Goal: Task Accomplishment & Management: Manage account settings

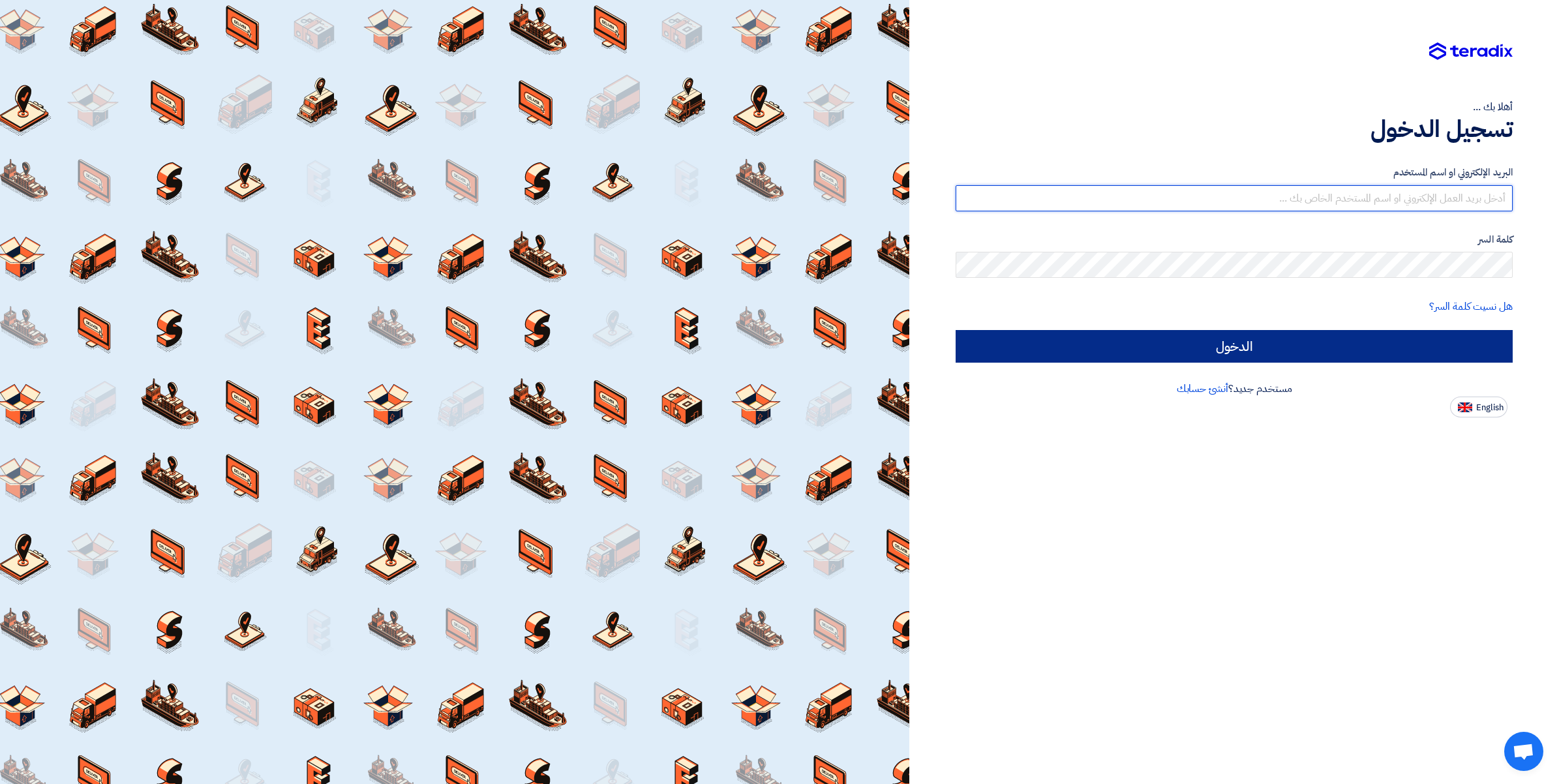
type input "[PERSON_NAME][EMAIL_ADDRESS][DOMAIN_NAME]"
click at [1229, 352] on input "الدخول" at bounding box center [1234, 346] width 557 height 32
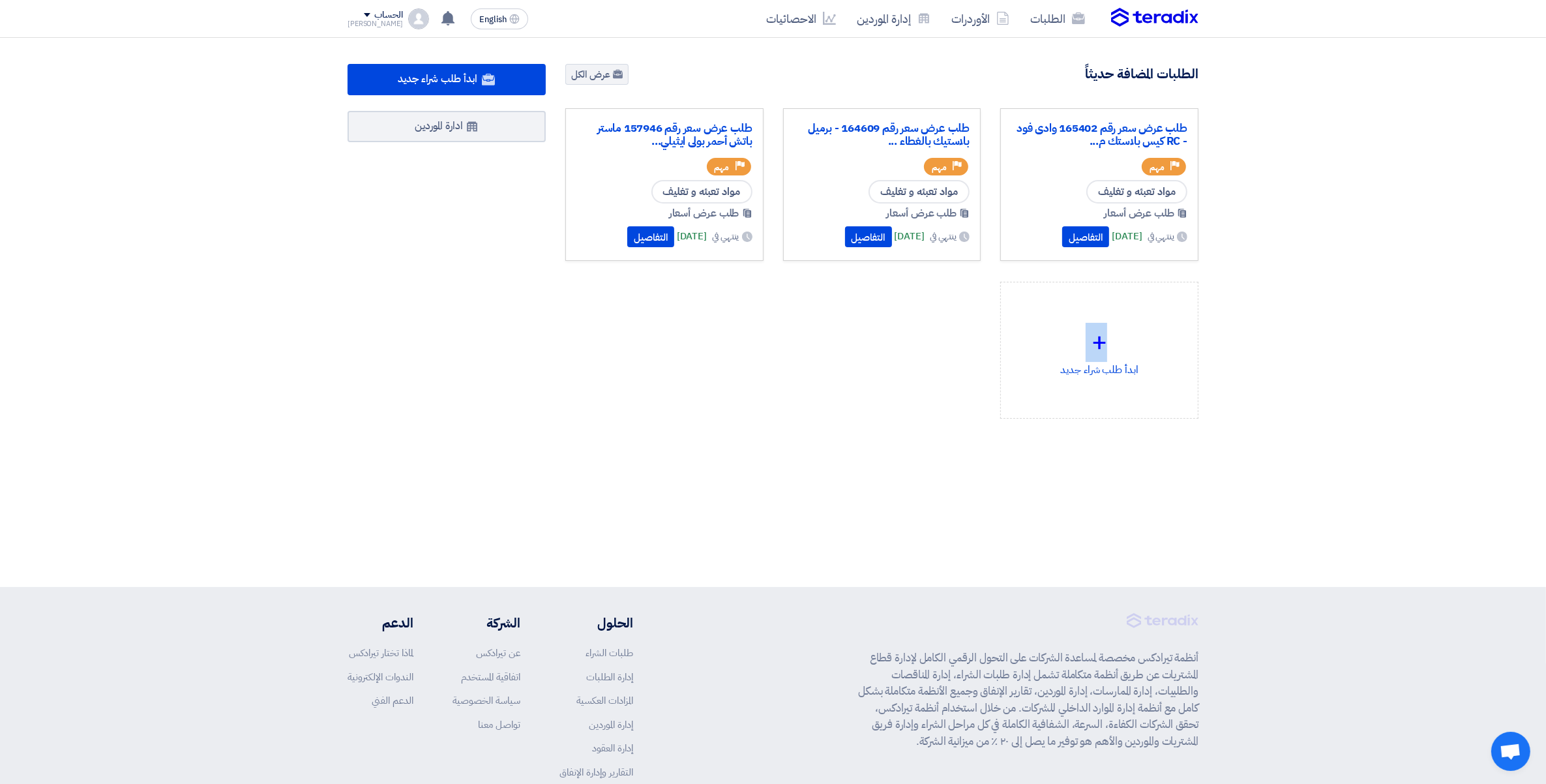
drag, startPoint x: 1157, startPoint y: 350, endPoint x: 1141, endPoint y: 597, distance: 247.5
click at [1141, 583] on div "9122 طلبات متبقية 8 مزادات متبقية ابدأ طلب شراء جديد" at bounding box center [773, 311] width 1546 height 549
click at [1321, 265] on section "9122 طلبات متبقية 8 مزادات متبقية ابدأ طلب شراء جديد" at bounding box center [773, 272] width 1546 height 470
click at [1061, 16] on link "الطلبات" at bounding box center [1057, 19] width 76 height 30
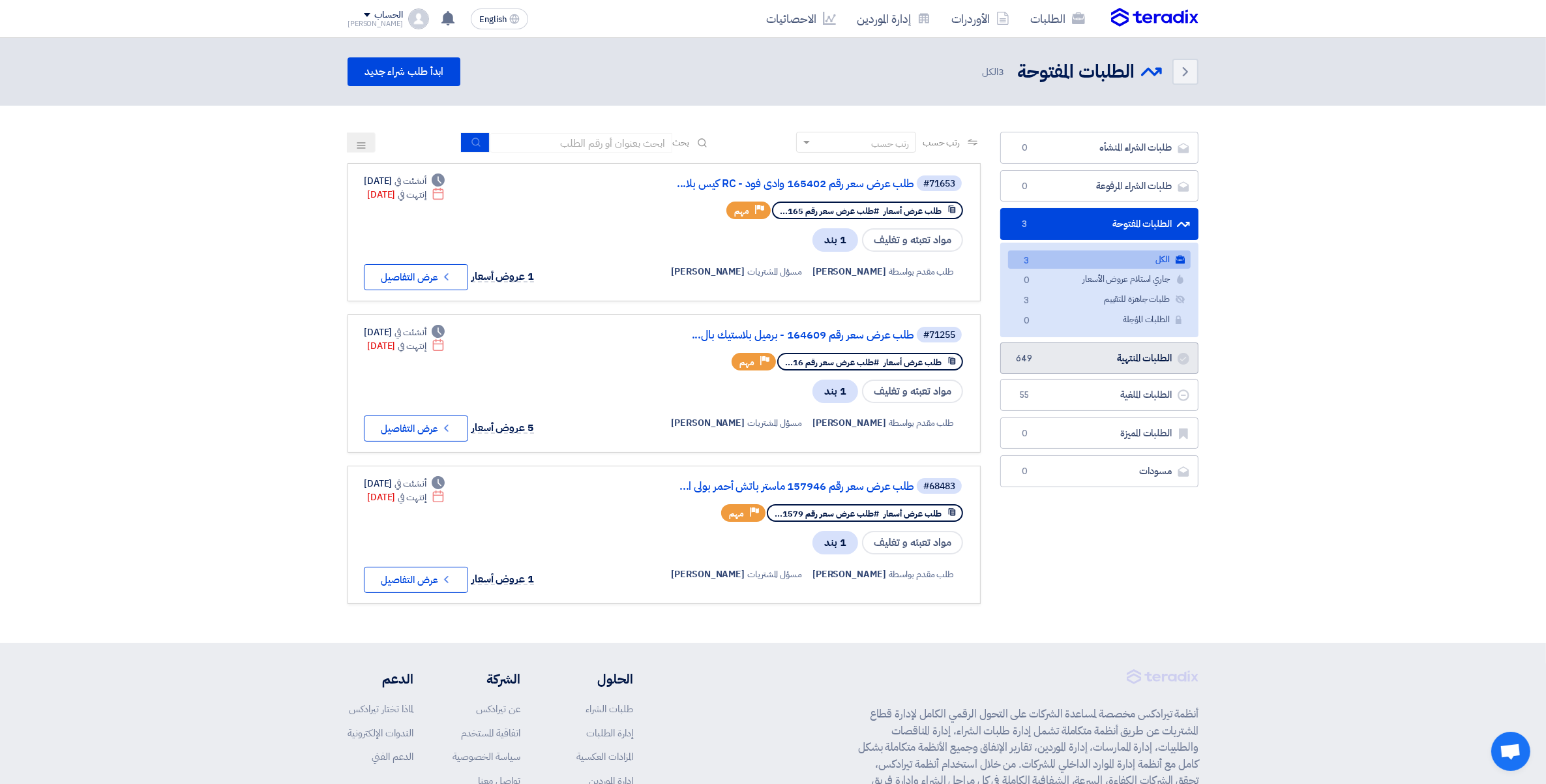
click at [1130, 364] on link "الطلبات المنتهية الطلبات المنتهية 649" at bounding box center [1099, 358] width 198 height 32
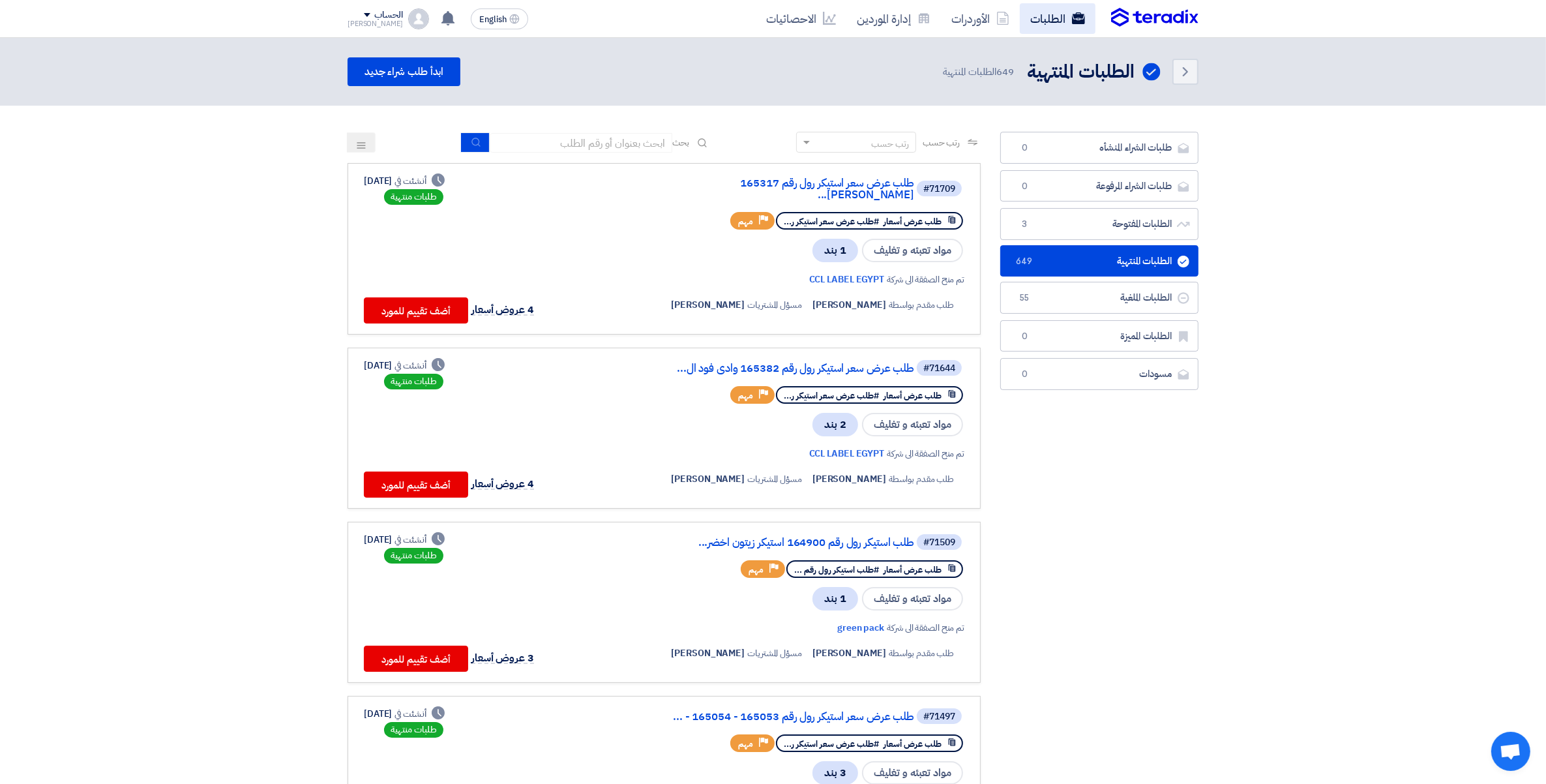
click at [1041, 23] on link "الطلبات" at bounding box center [1057, 19] width 76 height 30
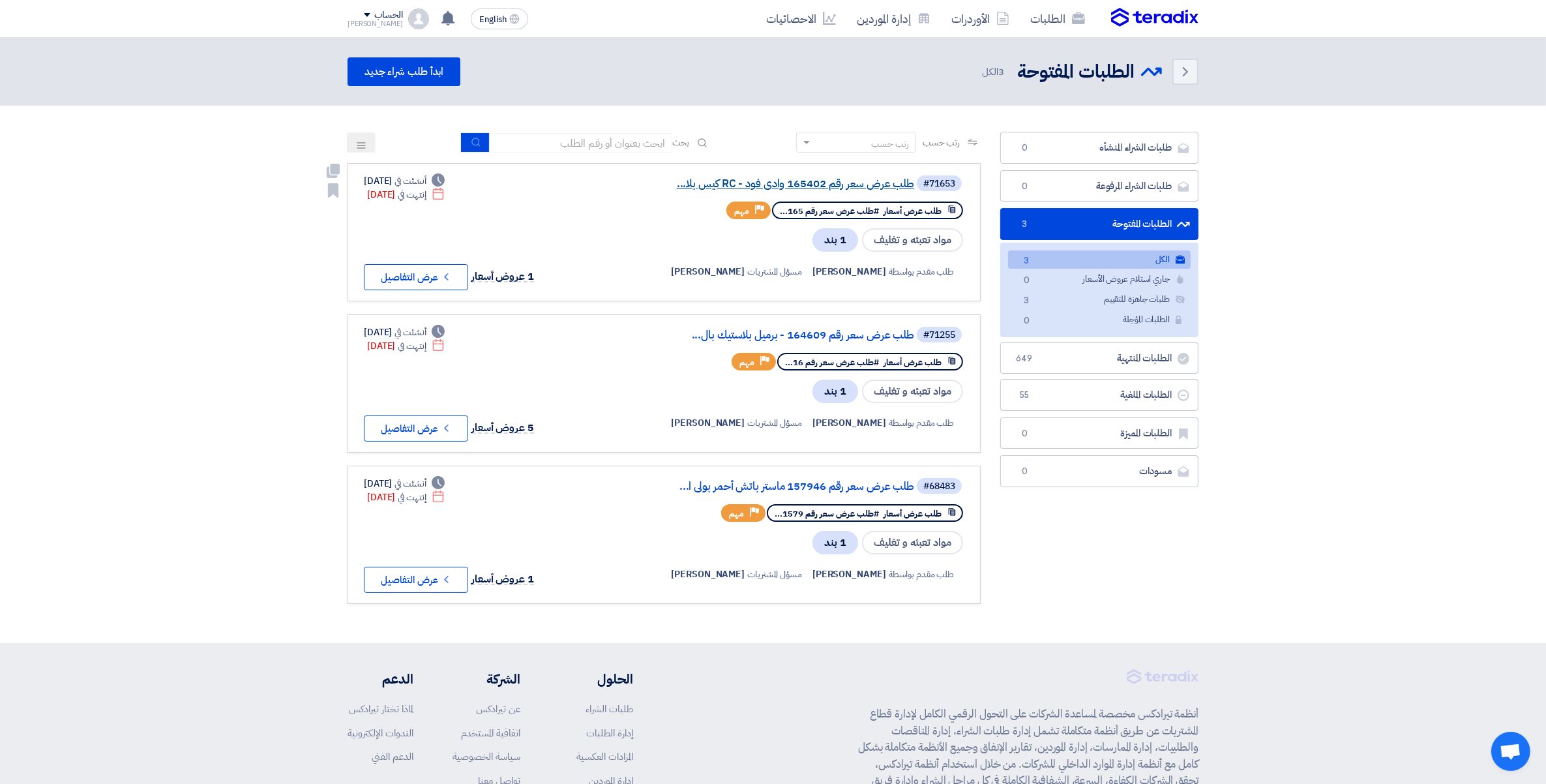
click at [790, 186] on link "طلب عرض سعر رقم 165402 وادى فود - RC كيس بلا..." at bounding box center [783, 183] width 261 height 12
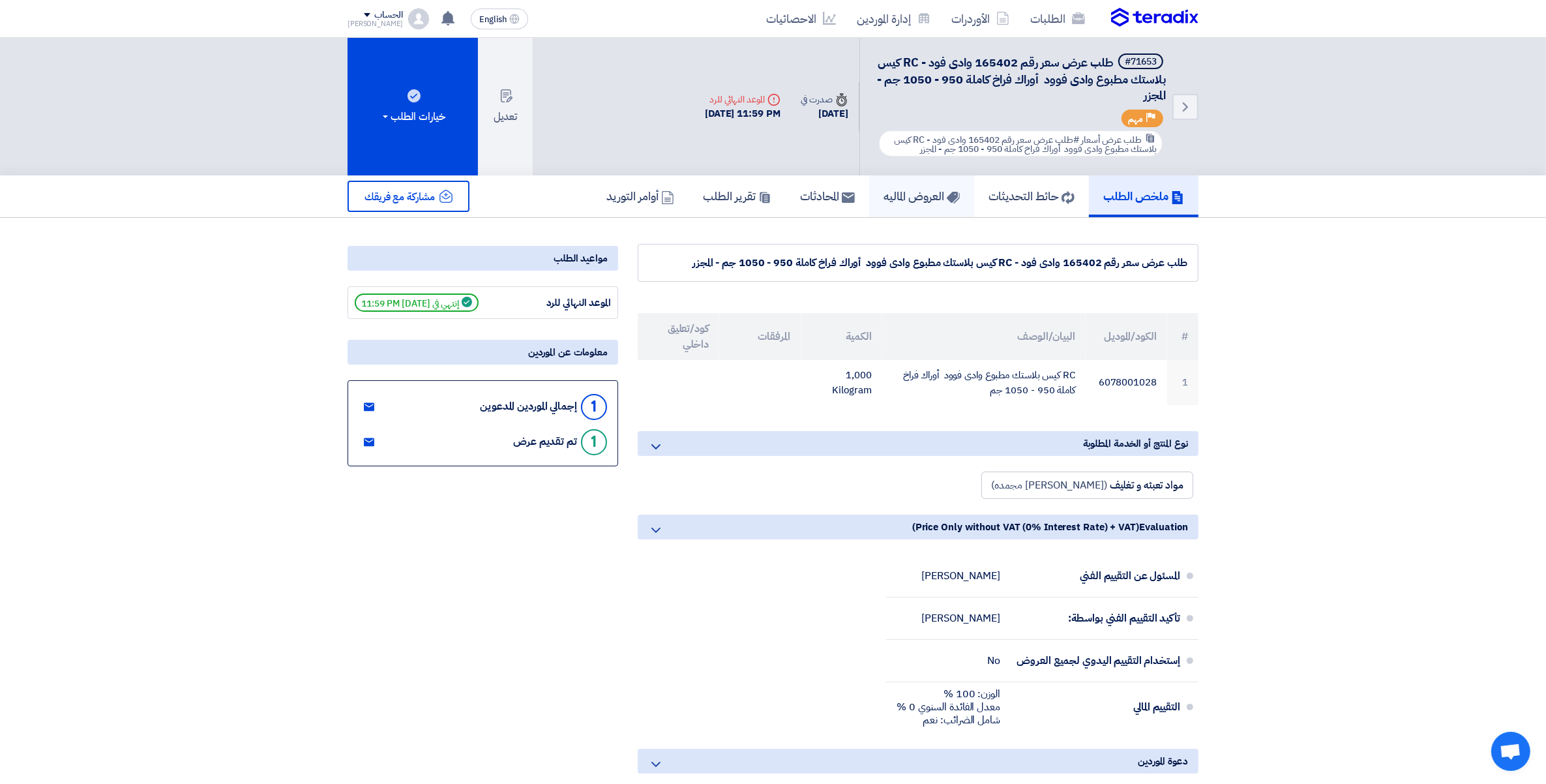
click at [930, 191] on h5 "العروض الماليه" at bounding box center [921, 196] width 76 height 15
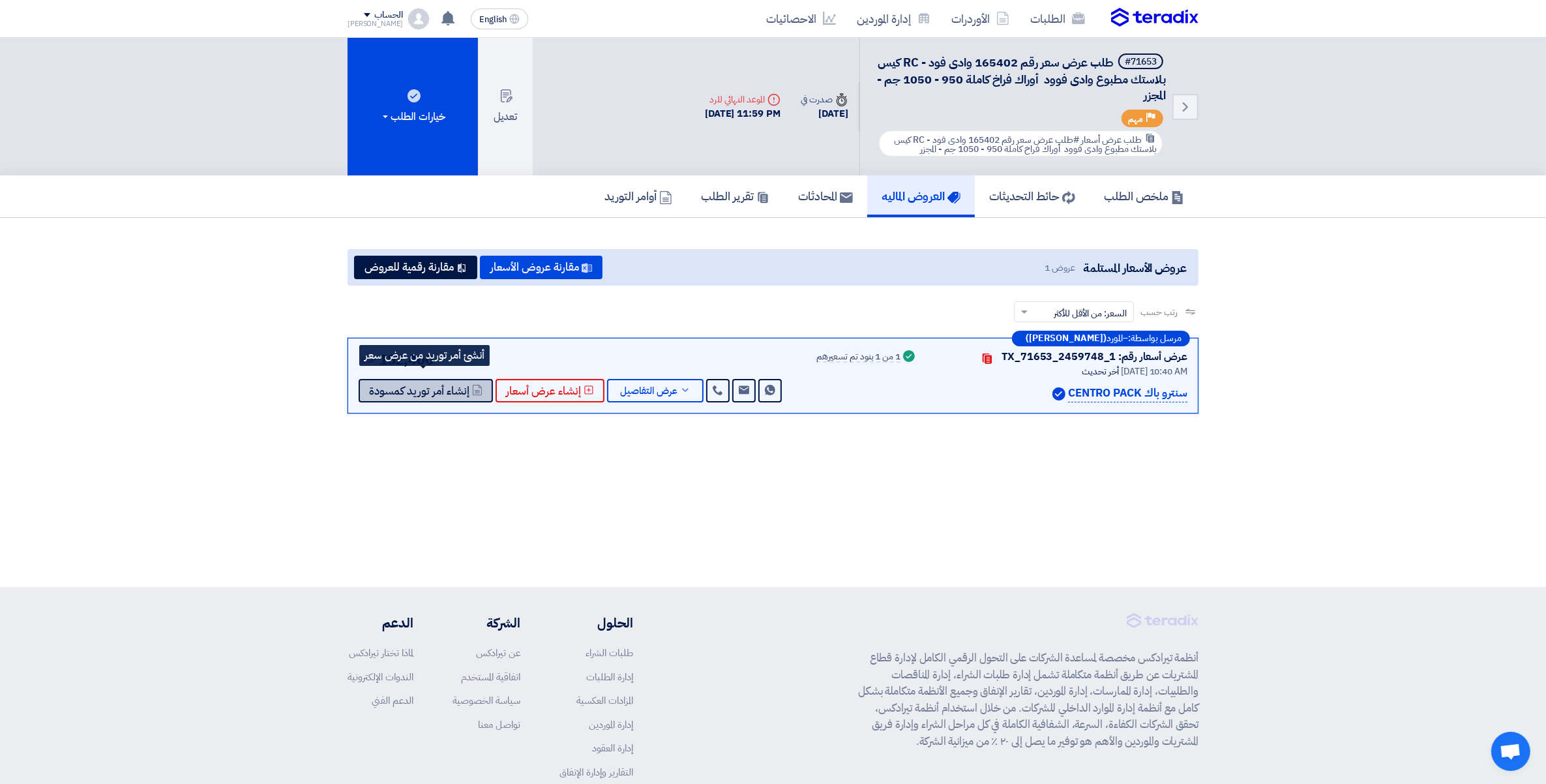
click at [439, 390] on span "إنشاء أمر توريد كمسودة" at bounding box center [419, 390] width 100 height 10
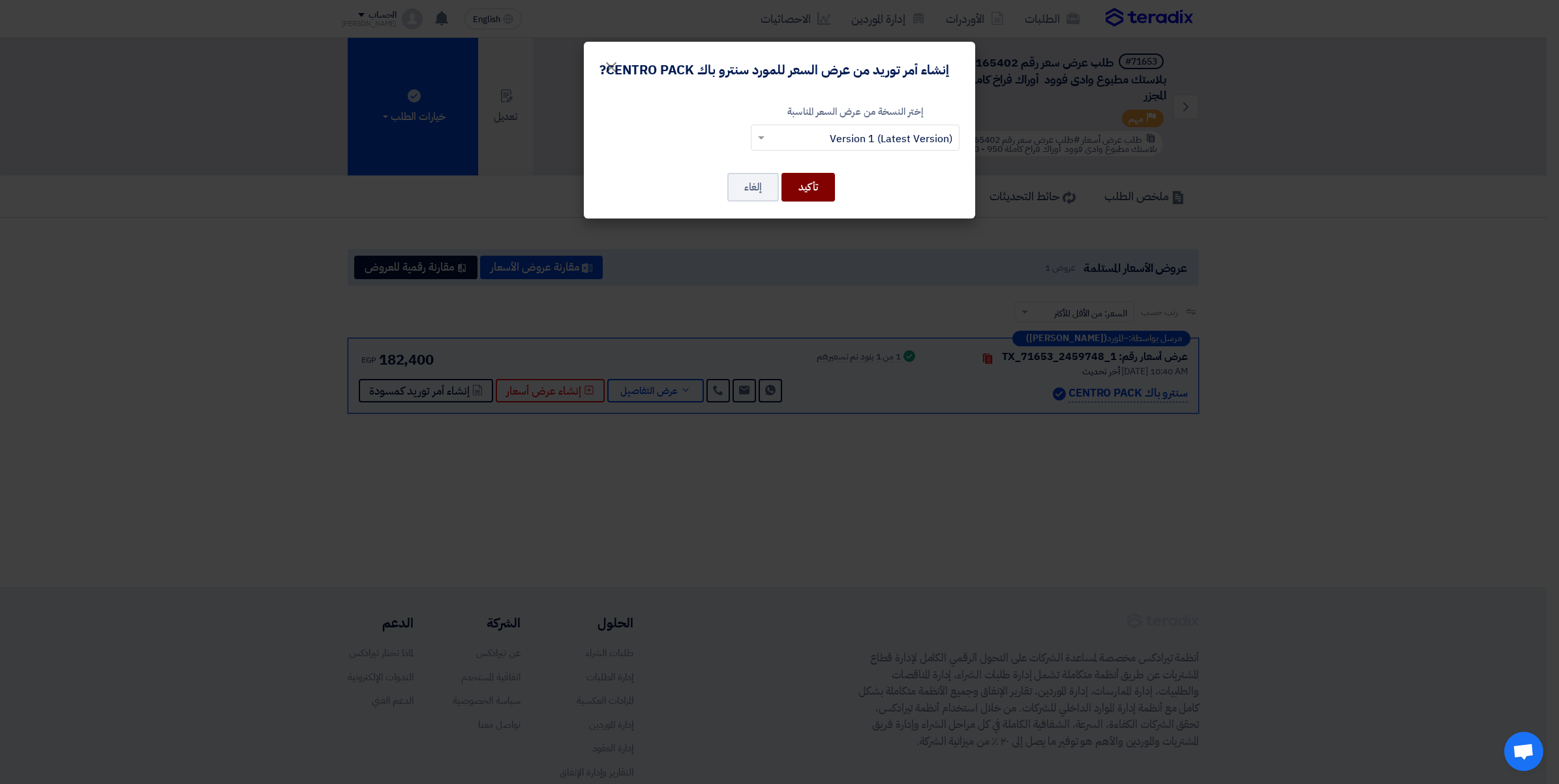
click at [809, 190] on button "تأكيد" at bounding box center [809, 187] width 54 height 29
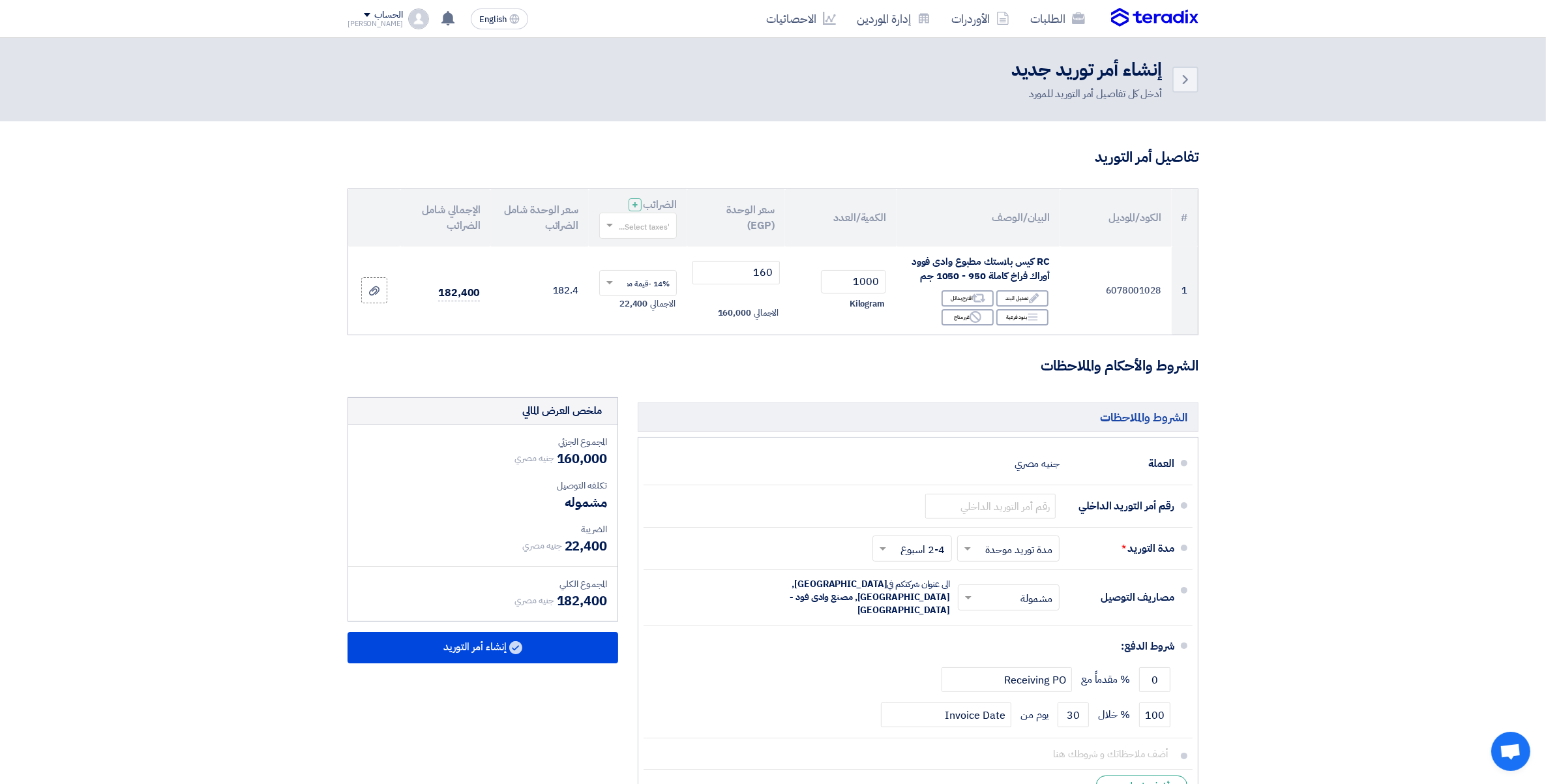
click at [649, 229] on input "text" at bounding box center [645, 226] width 52 height 21
click at [660, 245] on span "14% -قيمة مضافة" at bounding box center [639, 249] width 60 height 12
click at [1014, 508] on input "text" at bounding box center [991, 507] width 131 height 25
paste input "165402/1"
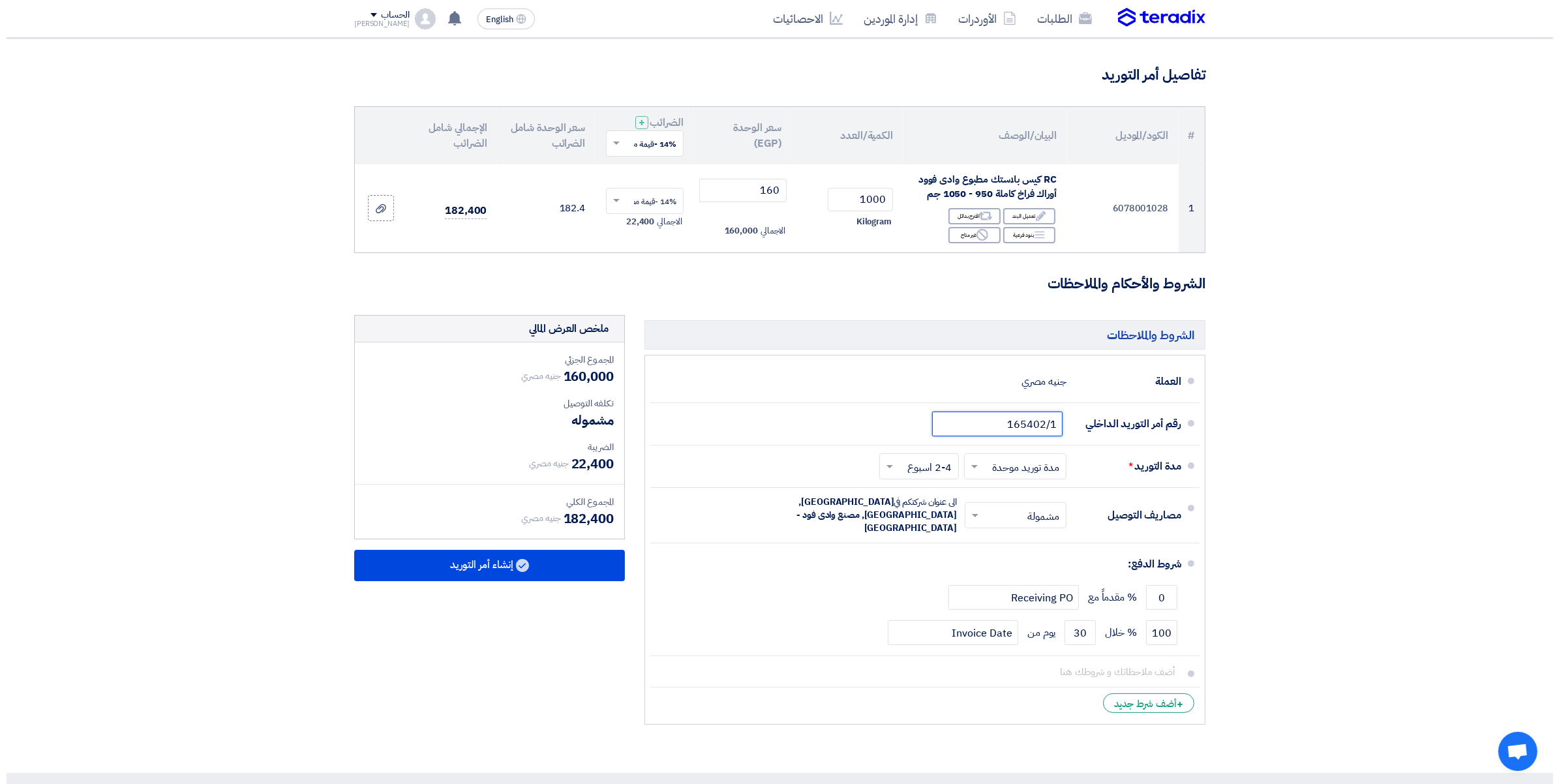
scroll to position [326, 0]
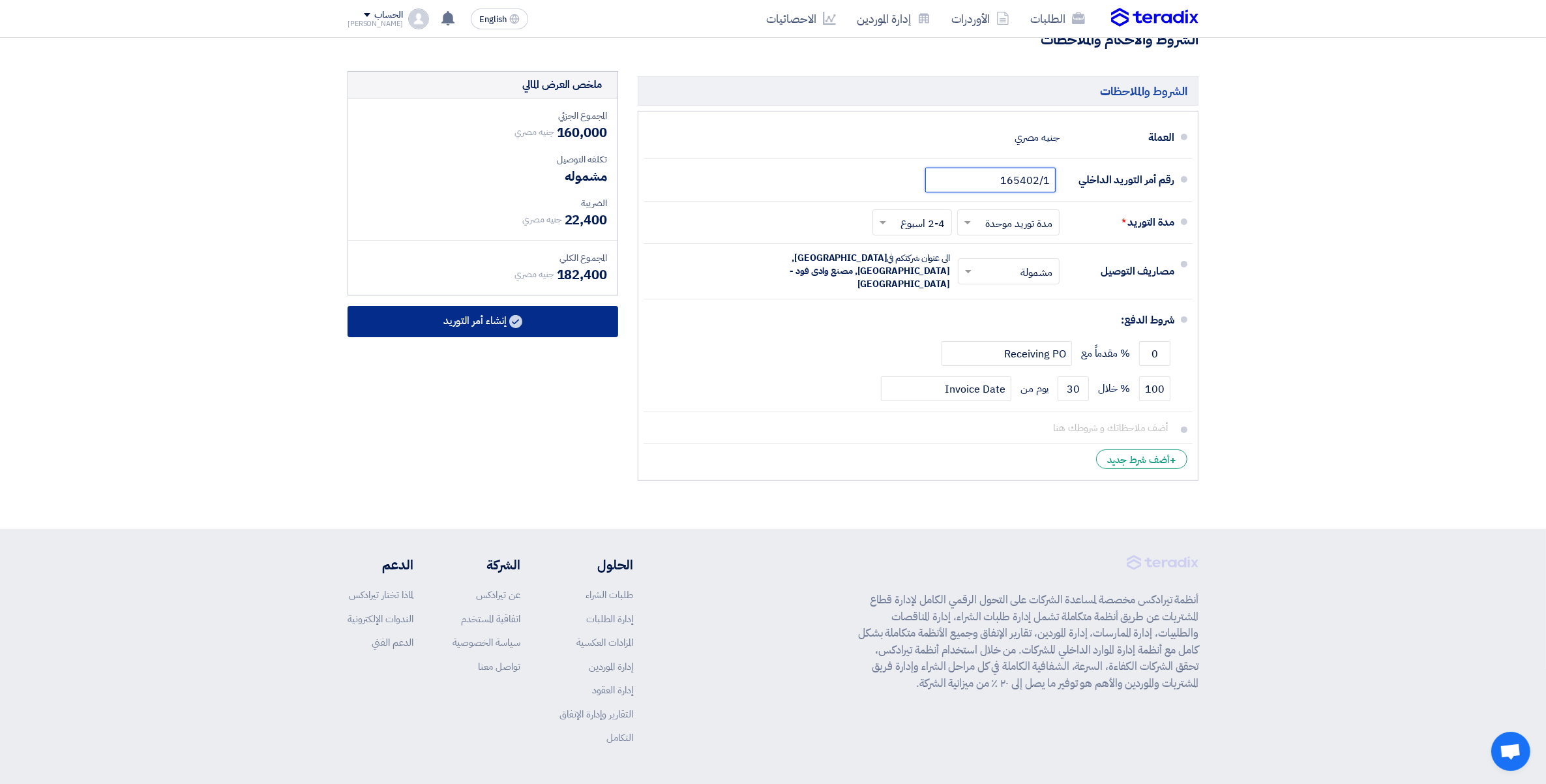
type input "165402/1"
click at [460, 330] on button "إنشاء أمر التوريد" at bounding box center [483, 321] width 270 height 31
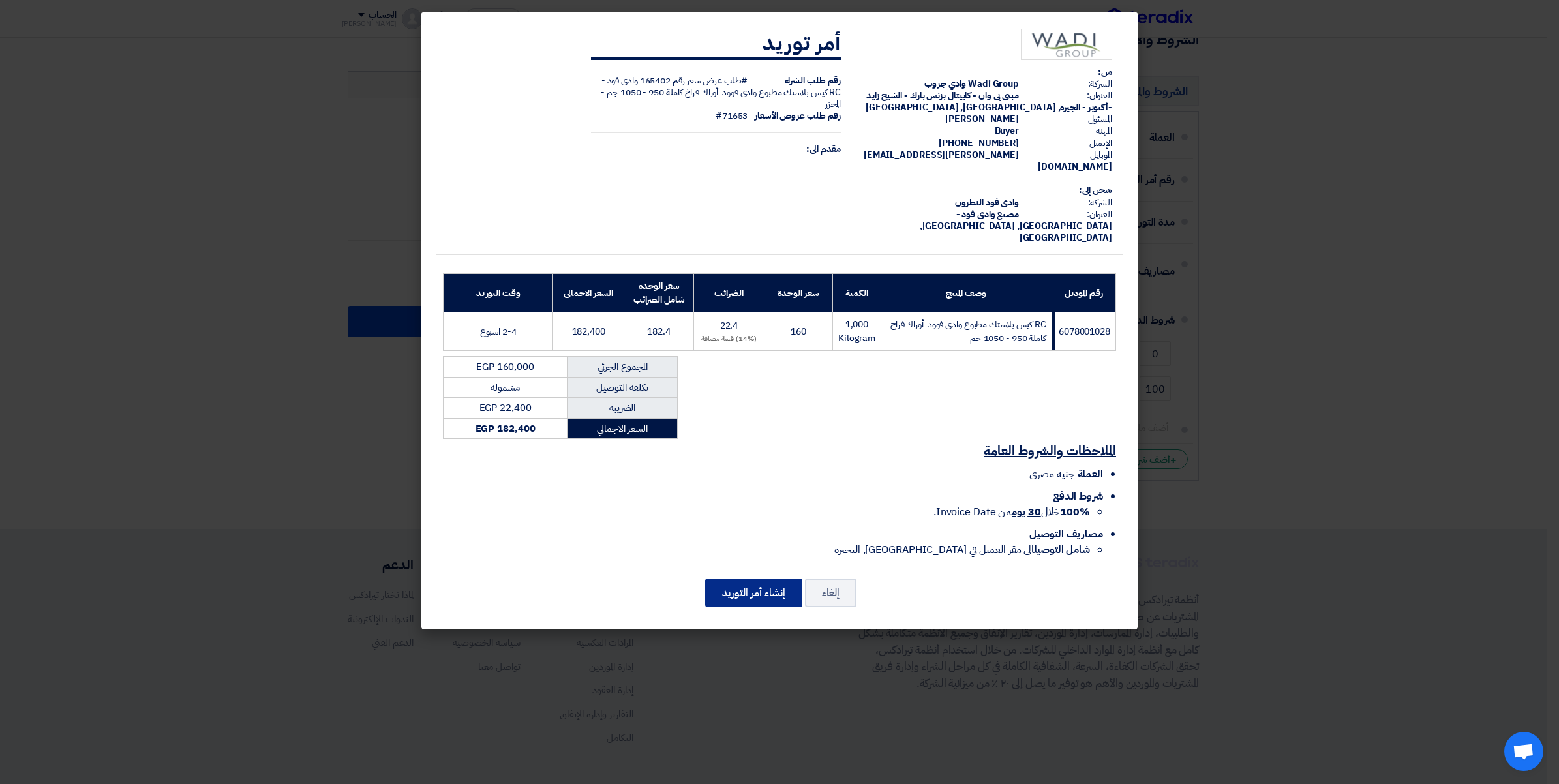
click at [768, 578] on button "إنشاء أمر التوريد" at bounding box center [754, 592] width 98 height 29
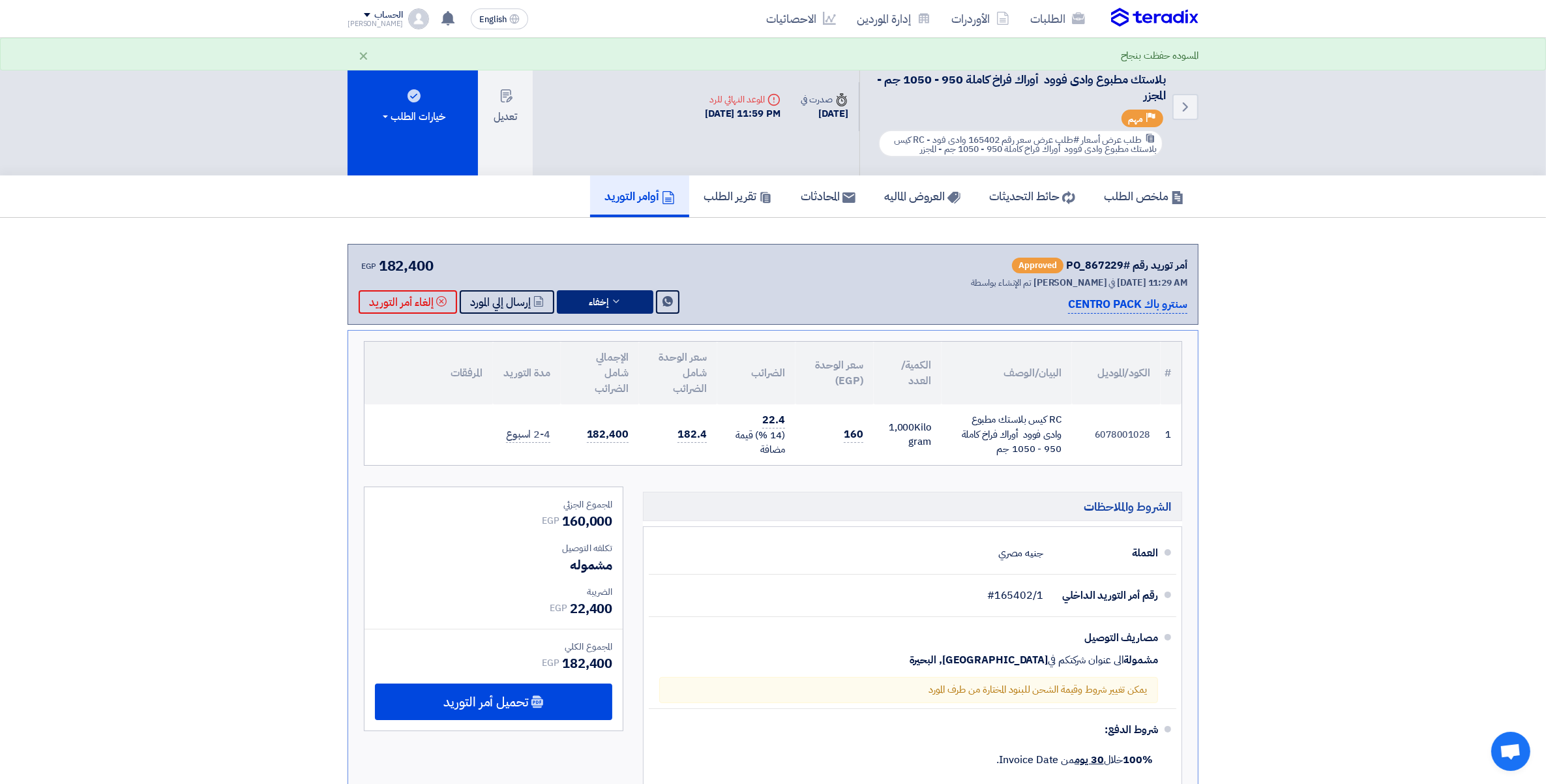
click at [611, 296] on icon at bounding box center [617, 302] width 11 height 11
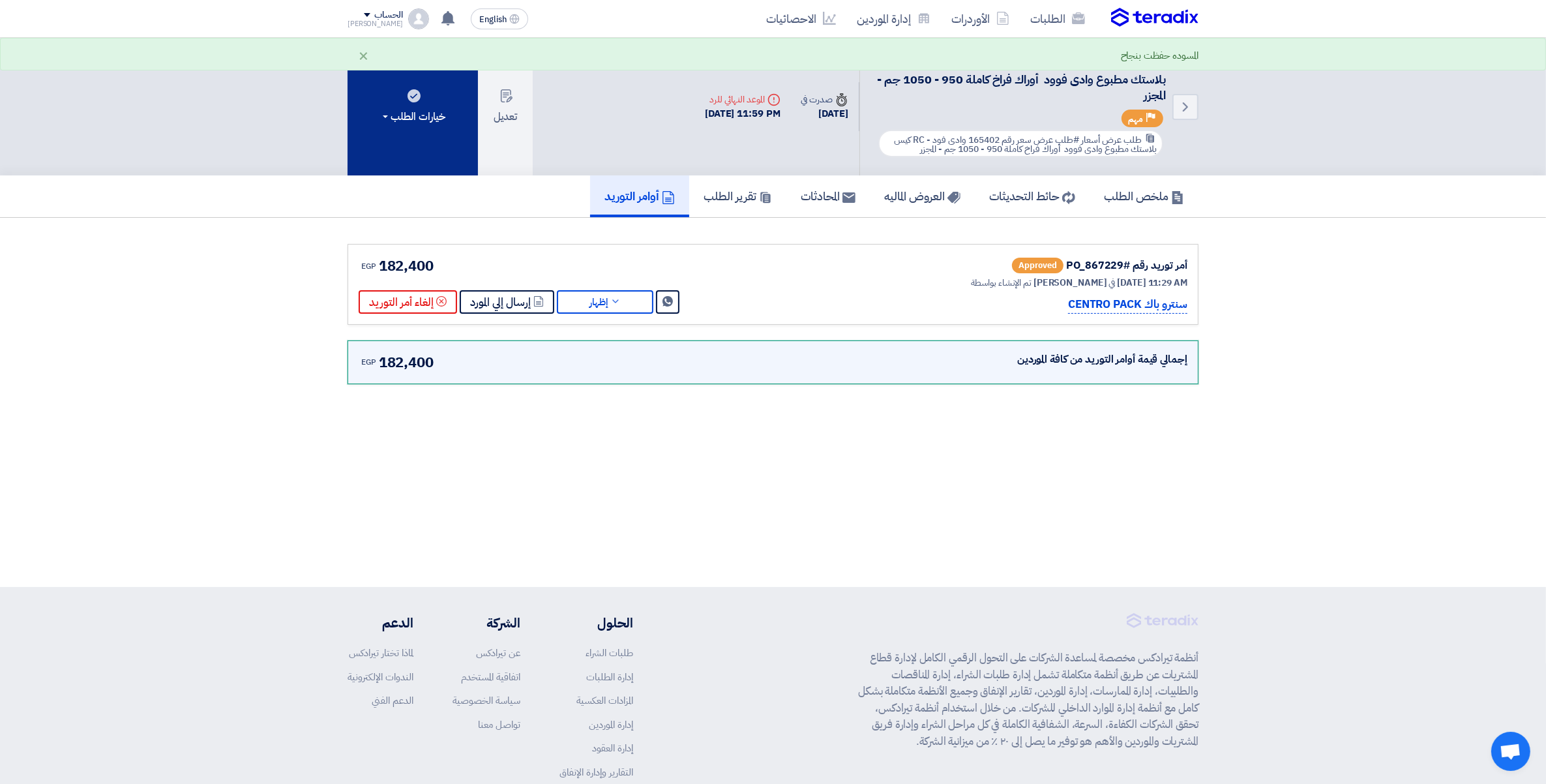
click at [417, 118] on div "خيارات الطلب" at bounding box center [413, 116] width 65 height 15
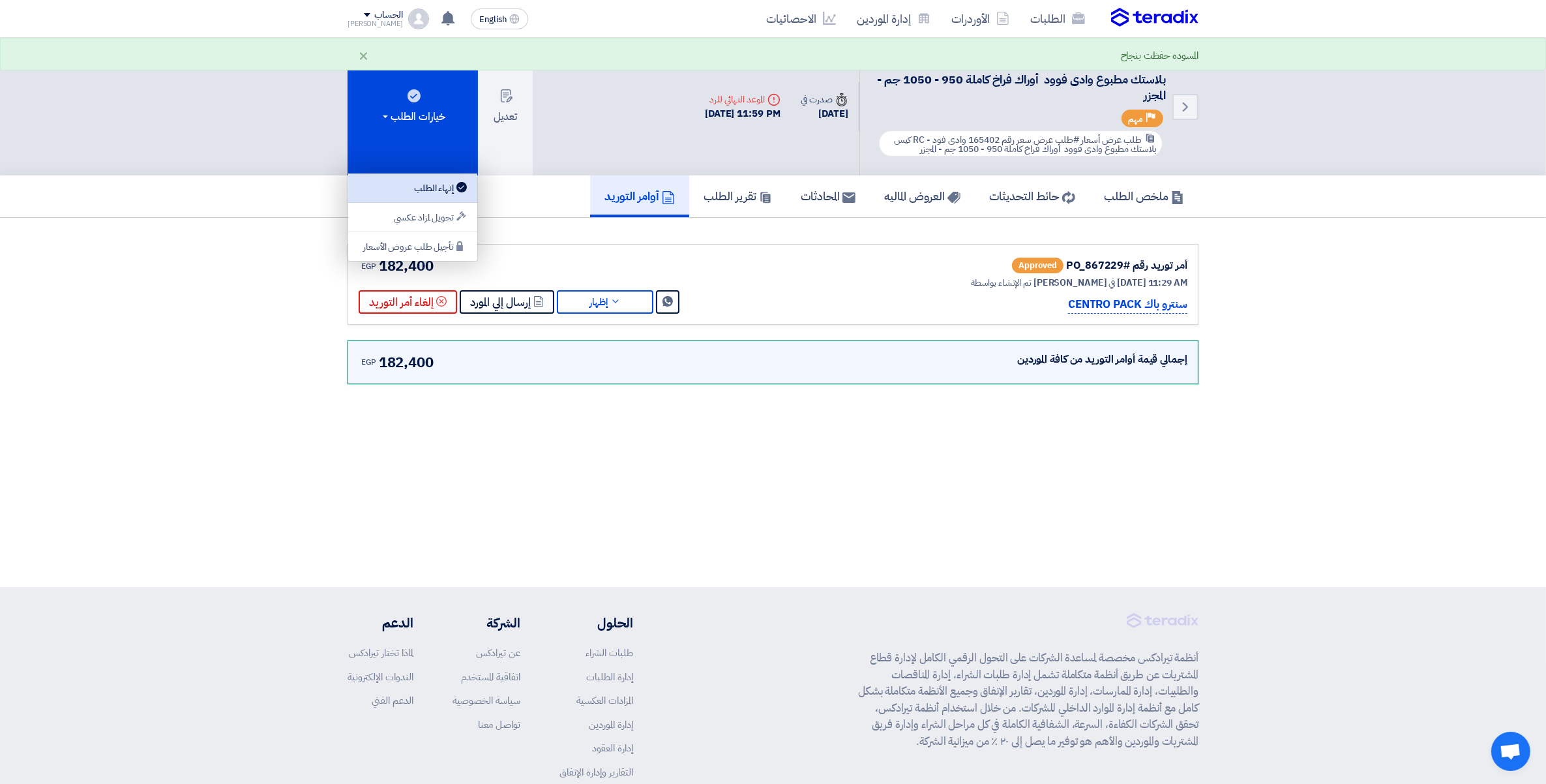
click at [433, 183] on div "إنهاء الطلب" at bounding box center [413, 187] width 114 height 15
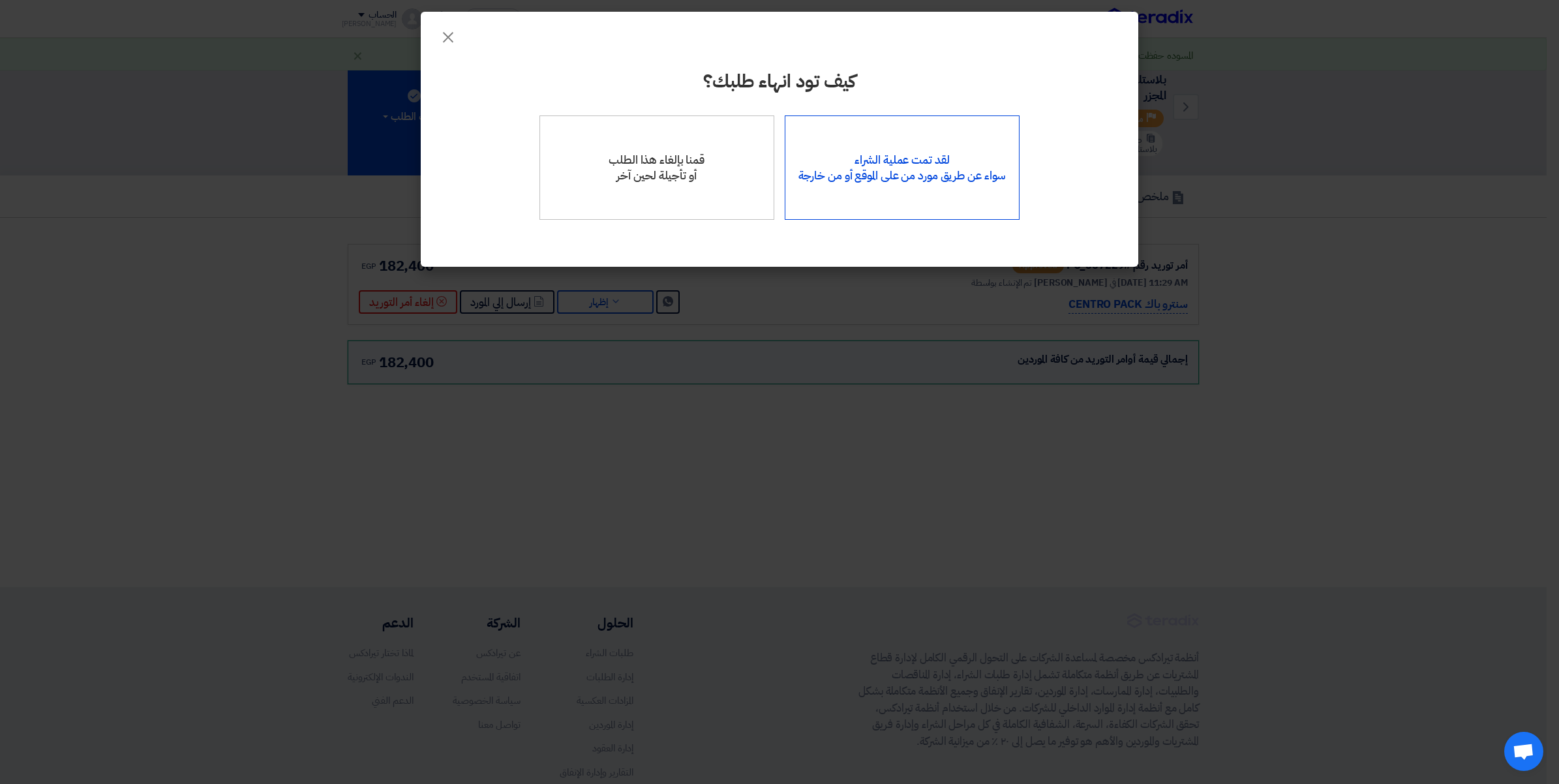
click at [956, 168] on div "لقد تمت عملية الشراء سواء عن طريق مورد من على الموقع أو من خارجة" at bounding box center [902, 167] width 236 height 105
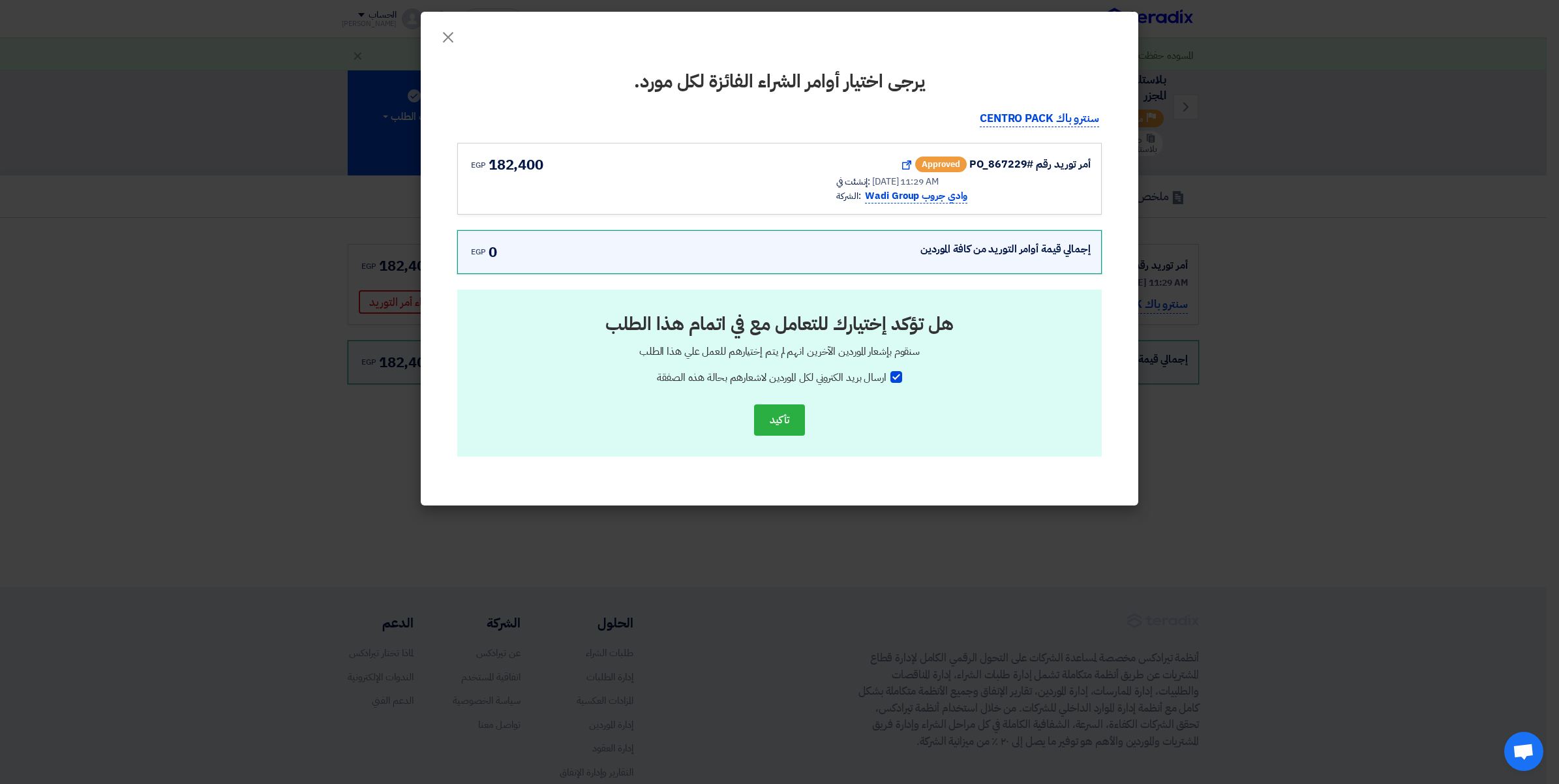
click at [1018, 166] on div "أمر توريد رقم #PO_867229" at bounding box center [1031, 164] width 122 height 15
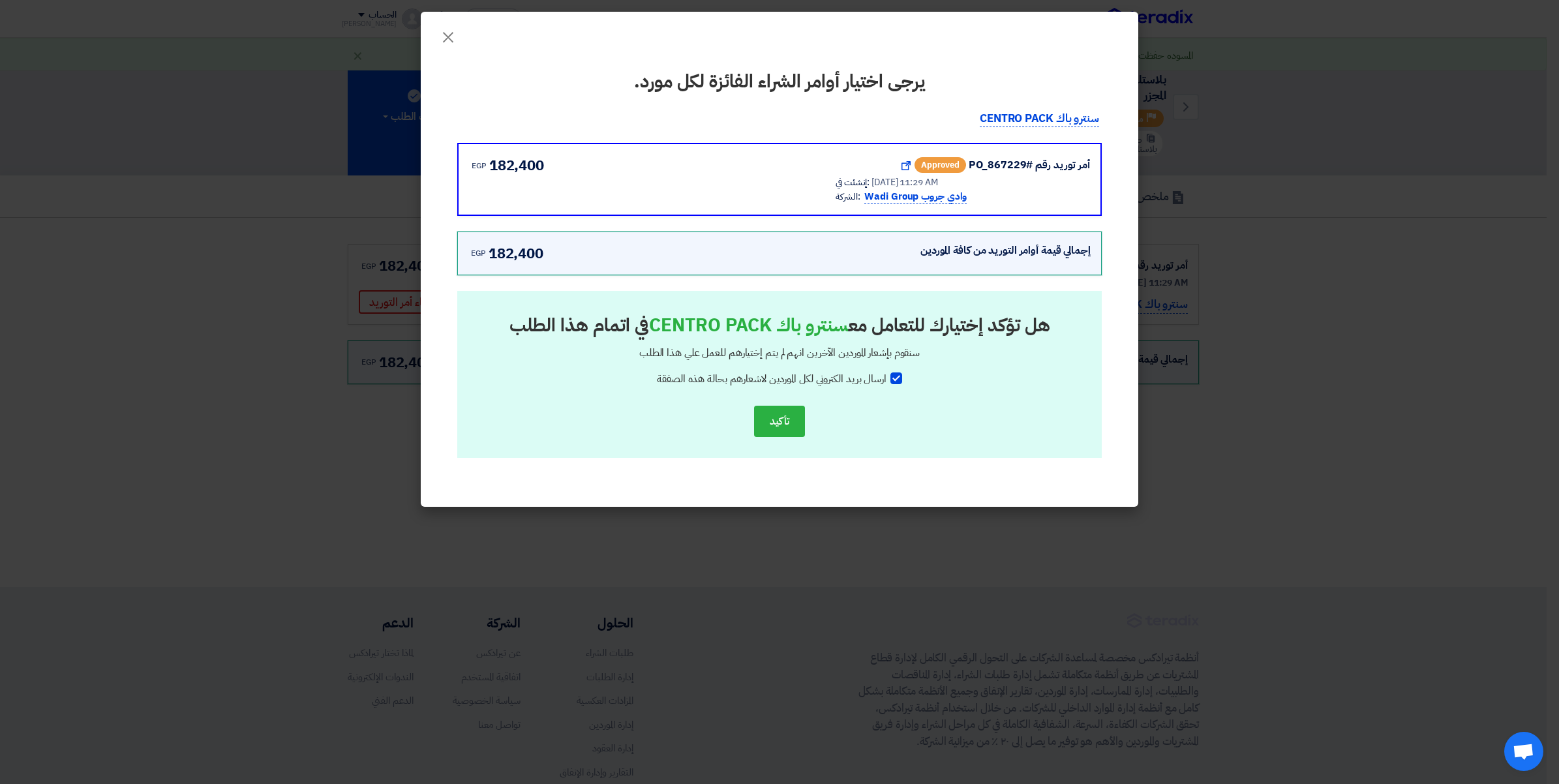
click at [900, 376] on div at bounding box center [895, 378] width 12 height 12
click at [887, 376] on input "ارسال بريد الكتروني لكل الموردين لاشعارهم بحالة هذه الصفقة" at bounding box center [882, 375] width 8 height 8
checkbox input "false"
click at [770, 418] on button "تأكيد" at bounding box center [779, 421] width 51 height 31
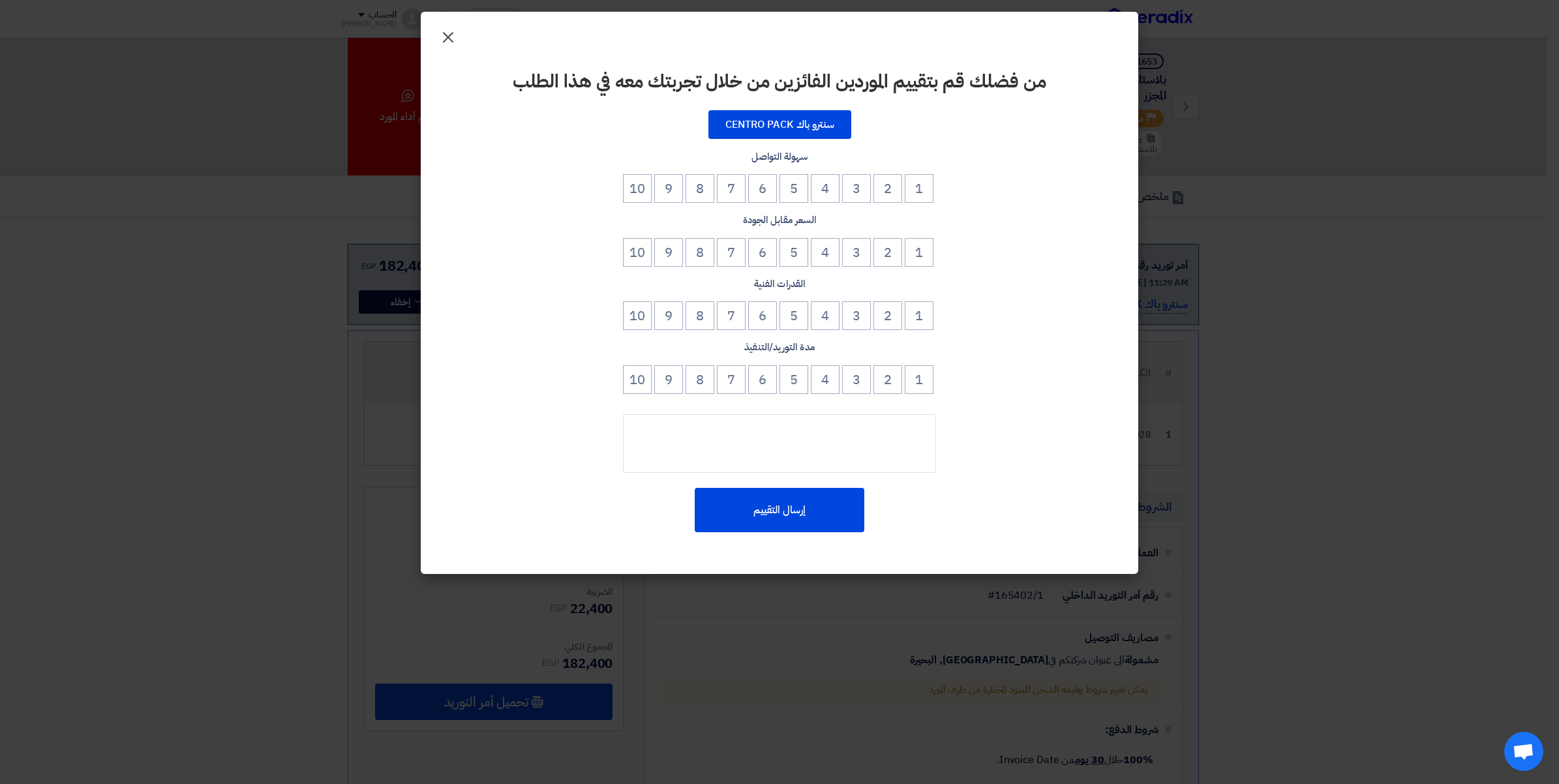
click at [441, 39] on span "×" at bounding box center [448, 37] width 15 height 39
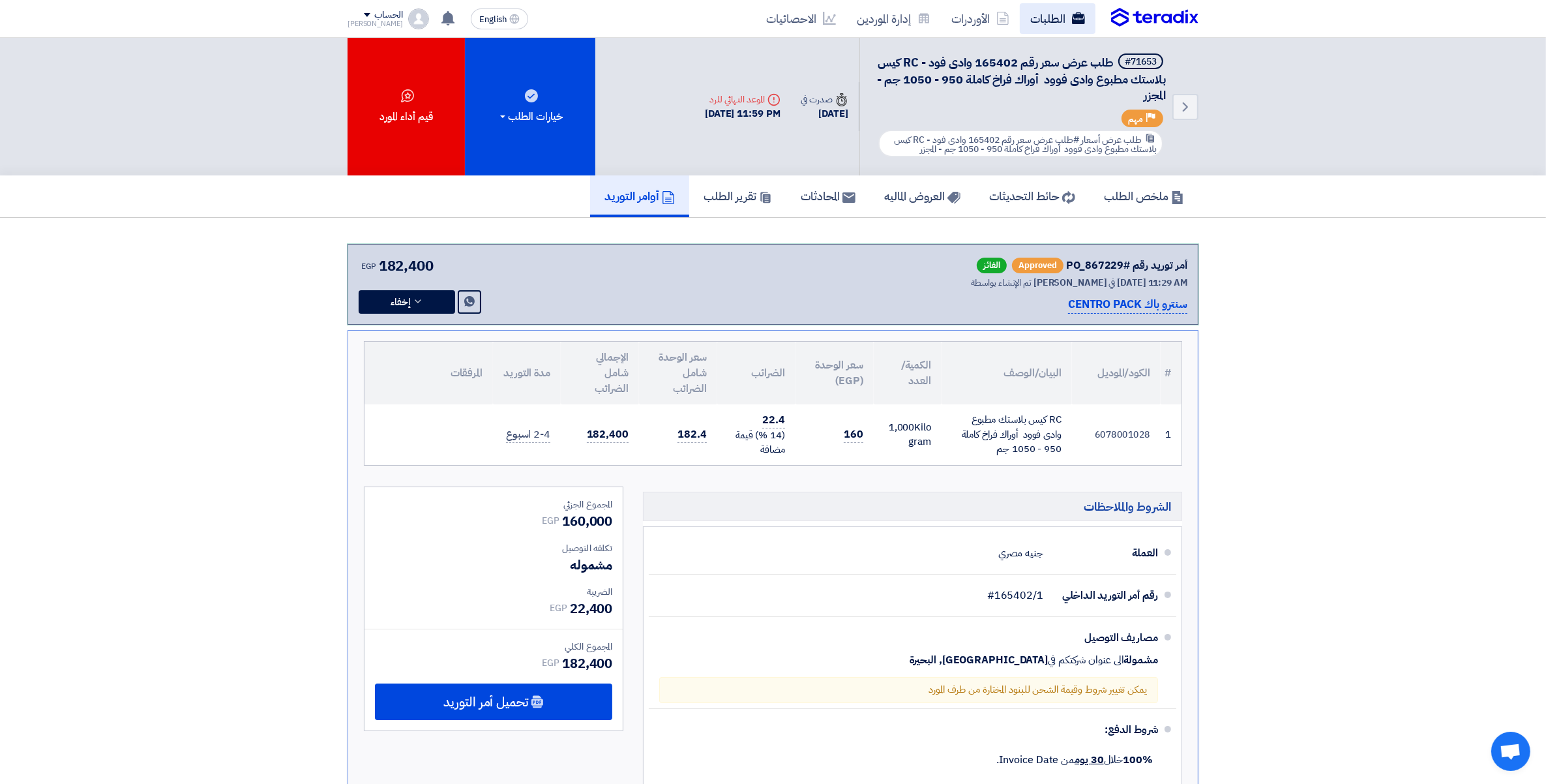
click at [1044, 11] on link "الطلبات" at bounding box center [1057, 19] width 76 height 30
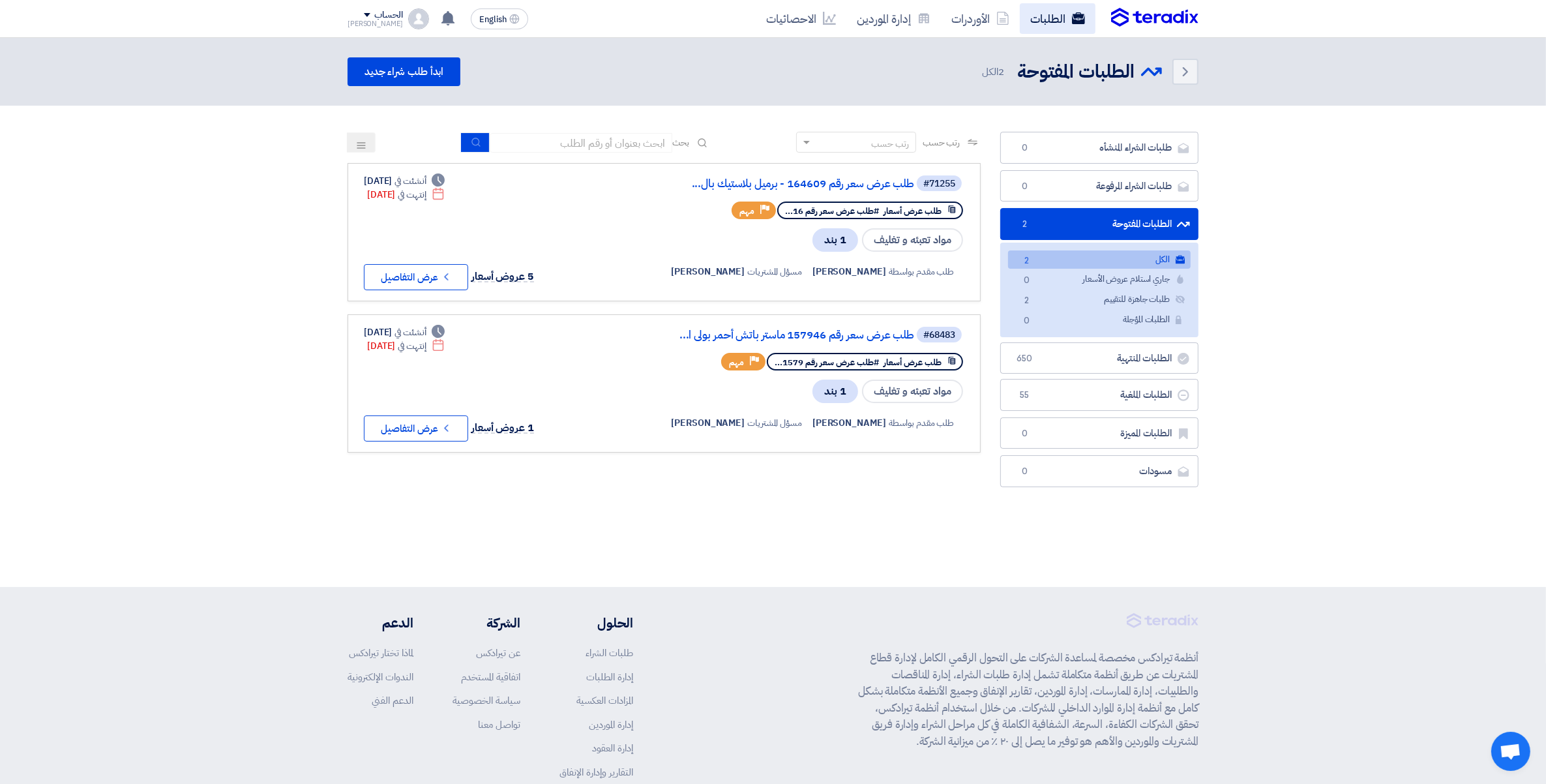
click at [1056, 14] on link "الطلبات" at bounding box center [1057, 19] width 76 height 30
click at [1051, 20] on link "الطلبات" at bounding box center [1057, 19] width 76 height 30
click at [1146, 353] on link "الطلبات المنتهية الطلبات المنتهية 650" at bounding box center [1099, 358] width 198 height 32
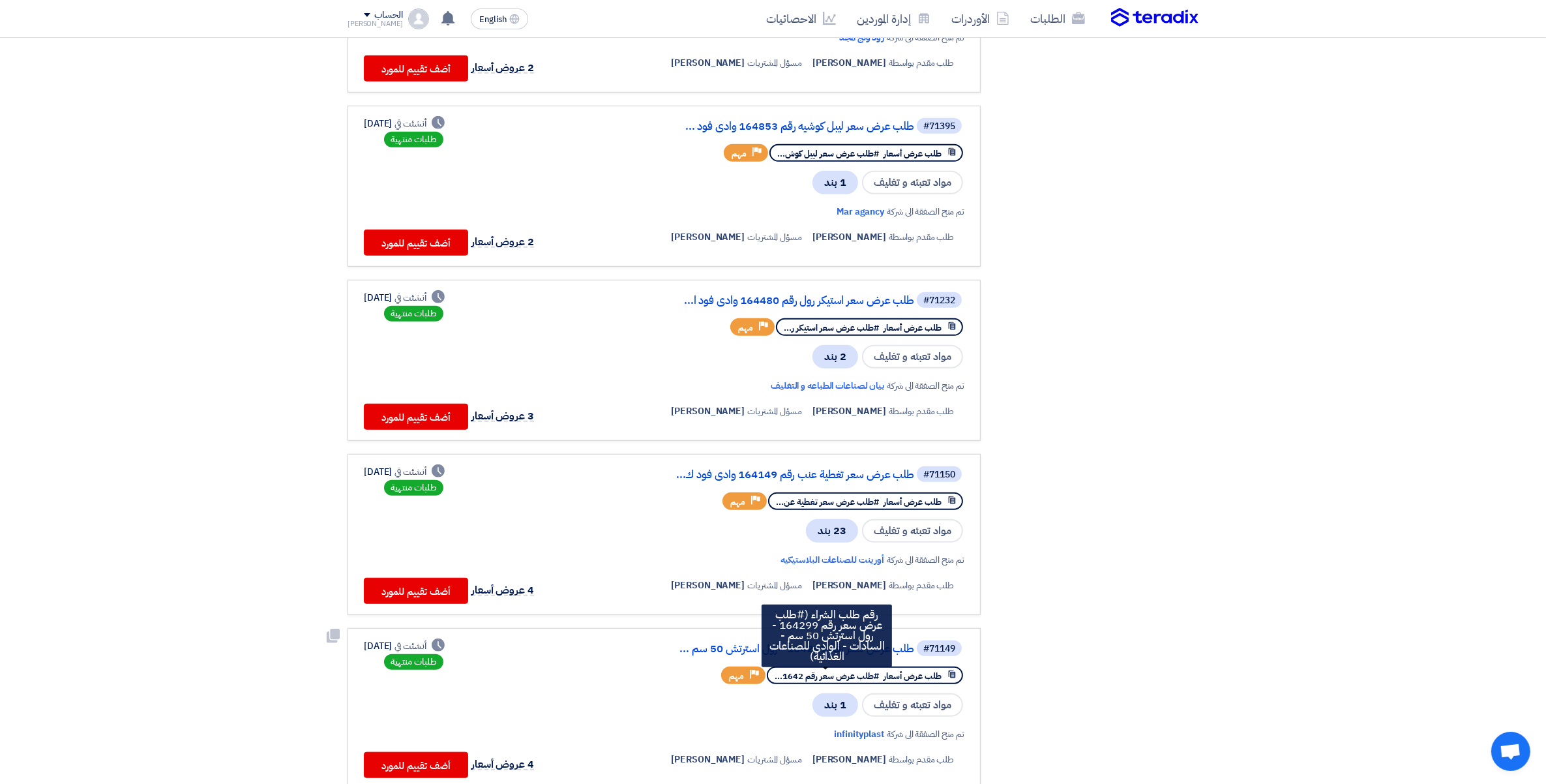
scroll to position [1141, 0]
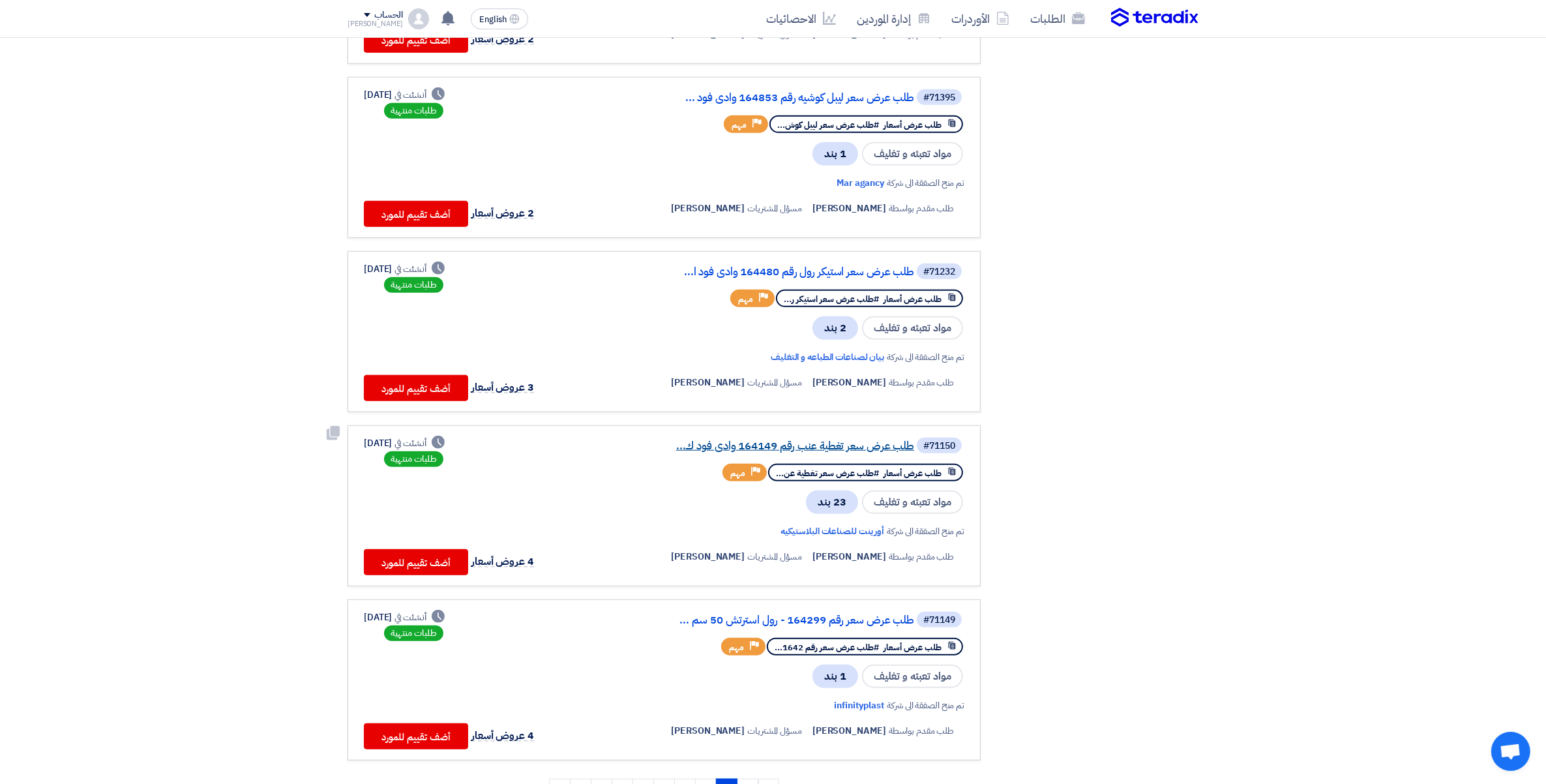
click at [820, 440] on link "طلب عرض سعر تغطية عنب رقم 164149 وادى فود ك..." at bounding box center [783, 446] width 261 height 12
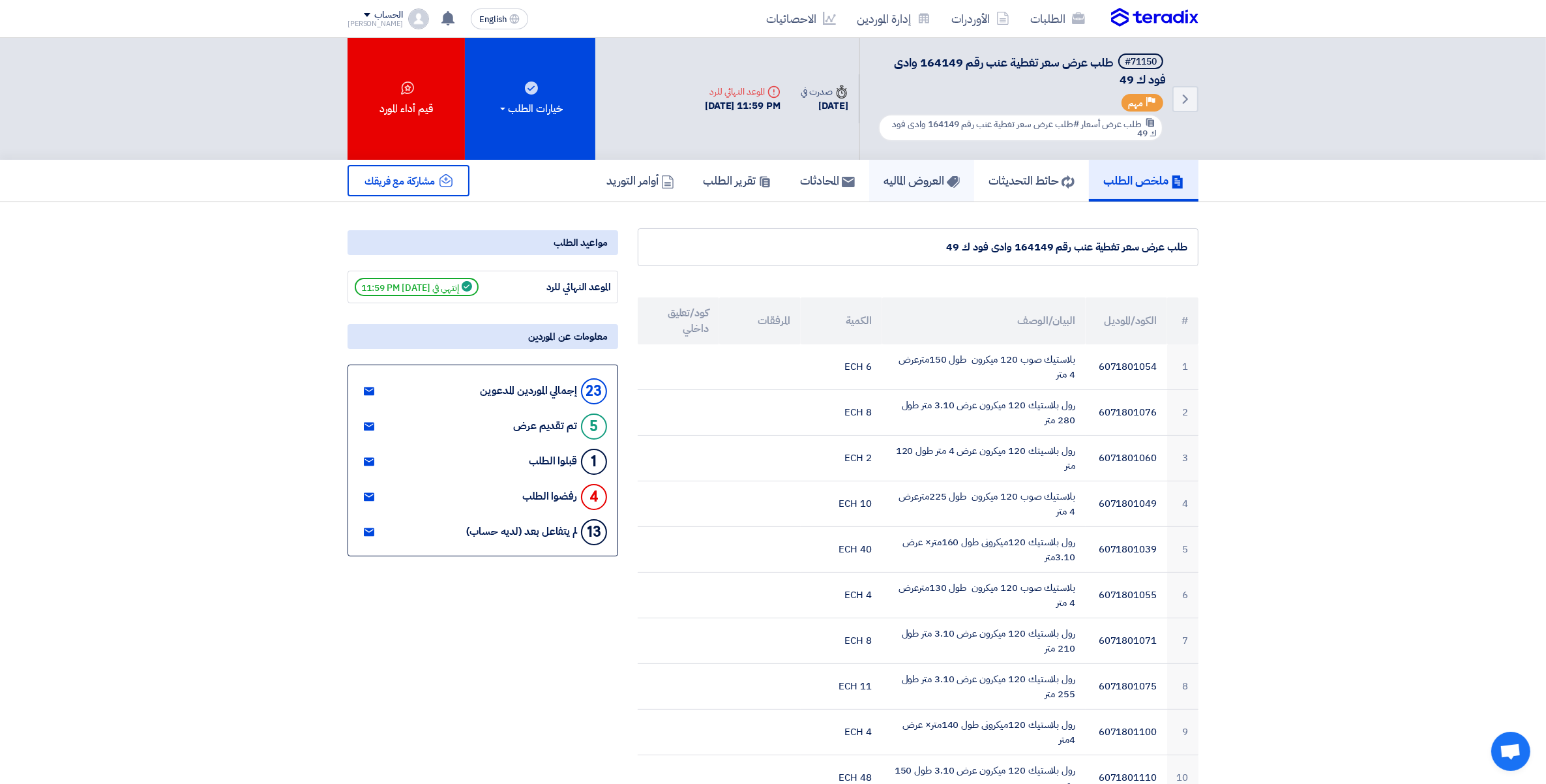
click at [917, 173] on h5 "العروض الماليه" at bounding box center [921, 180] width 76 height 15
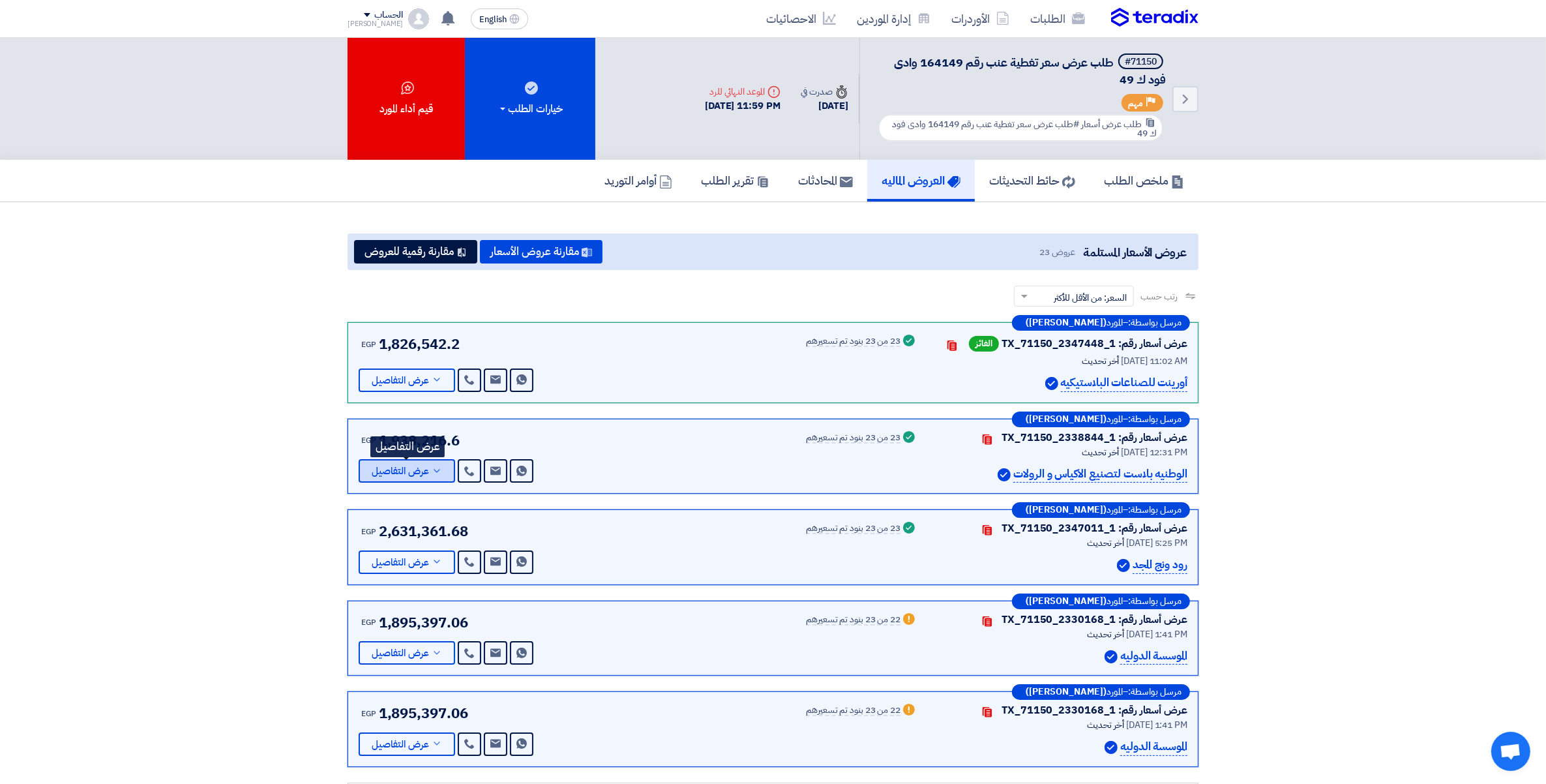
click at [433, 473] on button "عرض التفاصيل" at bounding box center [407, 471] width 97 height 23
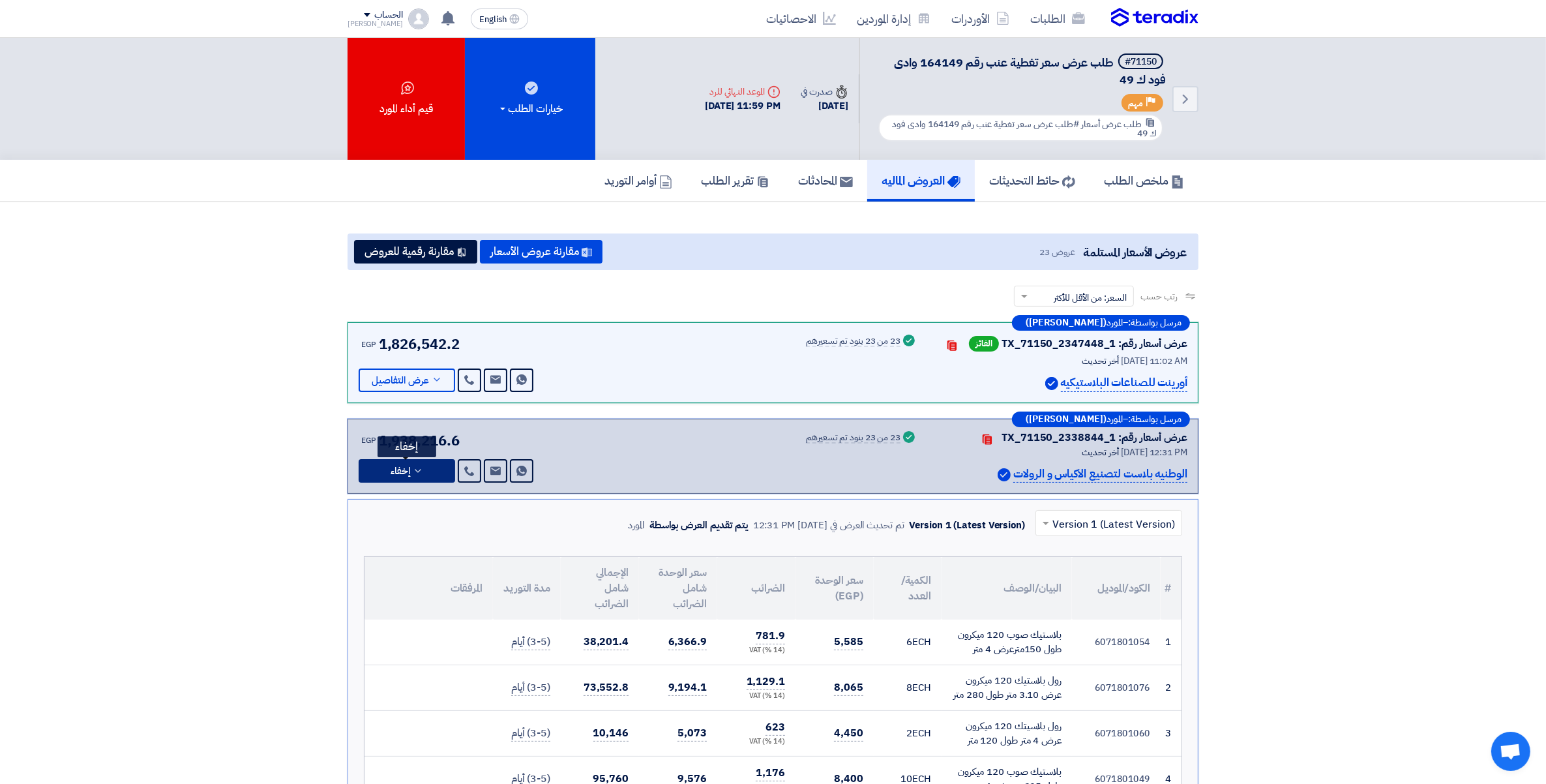
click at [433, 473] on button "إخفاء" at bounding box center [407, 471] width 97 height 23
